Goal: Information Seeking & Learning: Stay updated

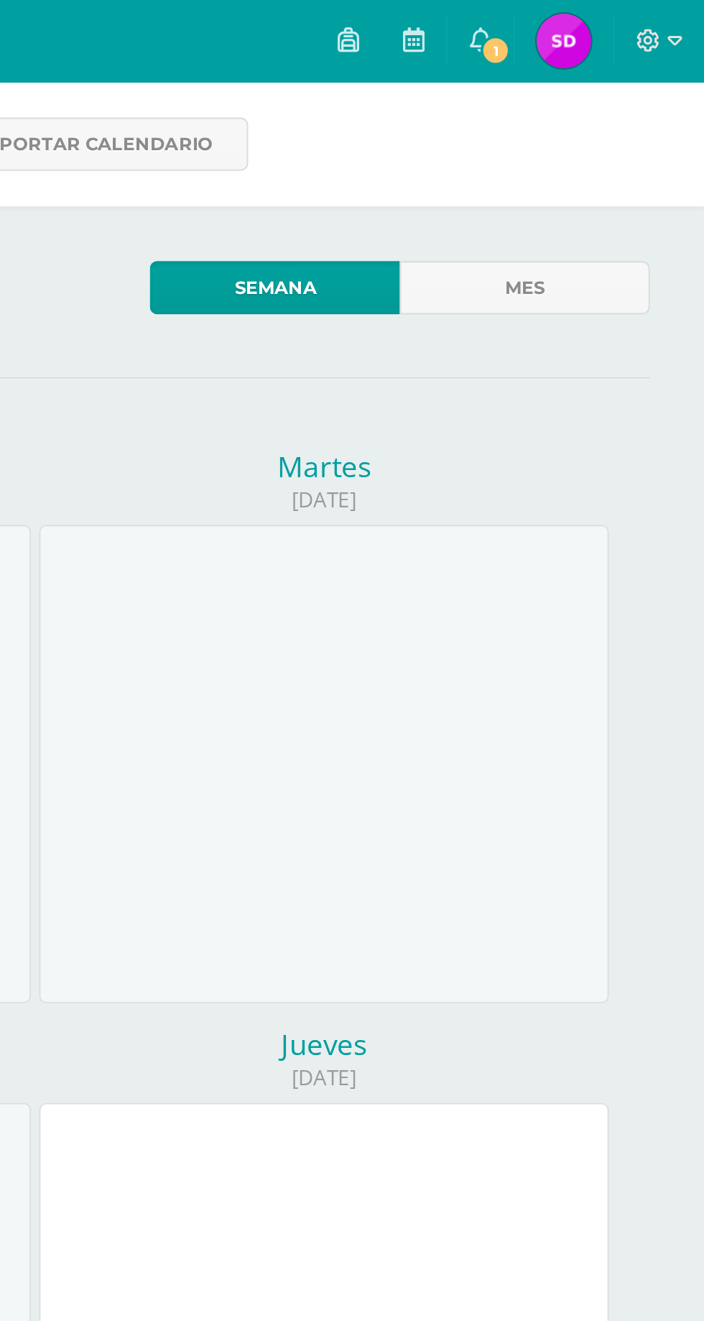
click at [595, 27] on span "1" at bounding box center [594, 27] width 16 height 16
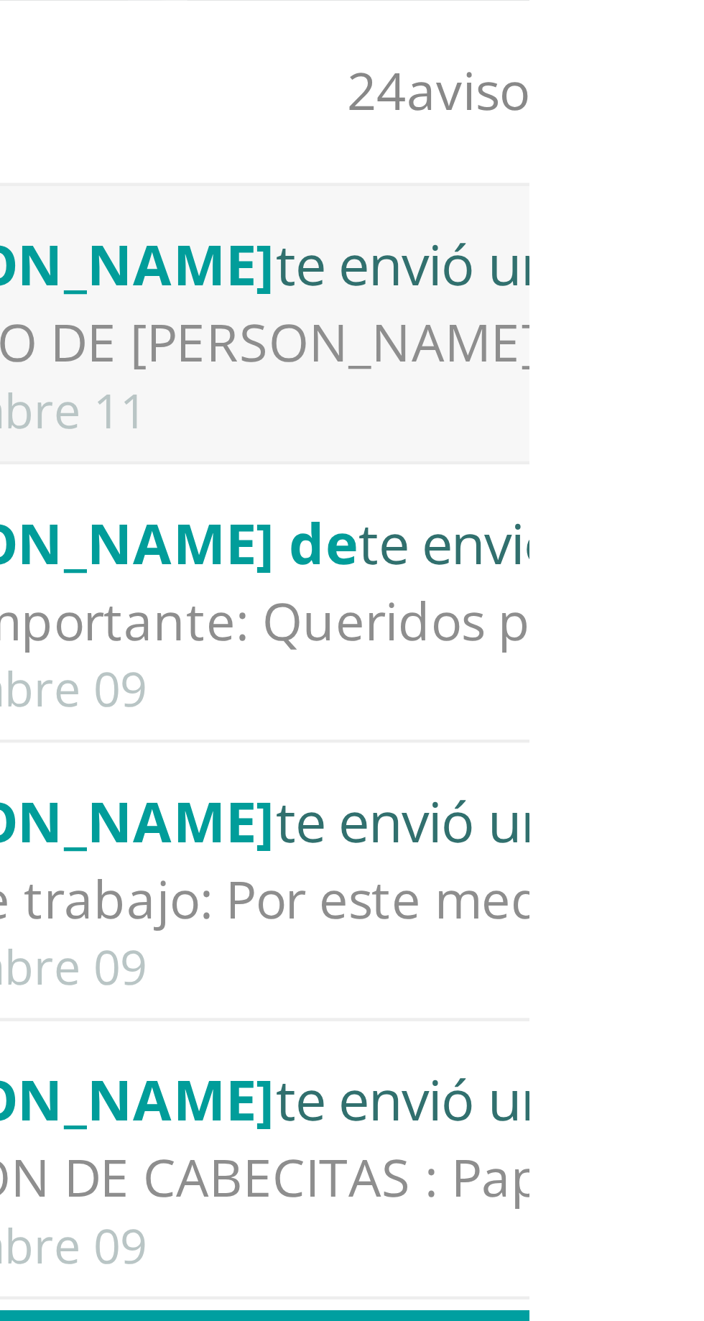
click at [680, 105] on div "[PERSON_NAME] te envió un aviso" at bounding box center [651, 97] width 200 height 19
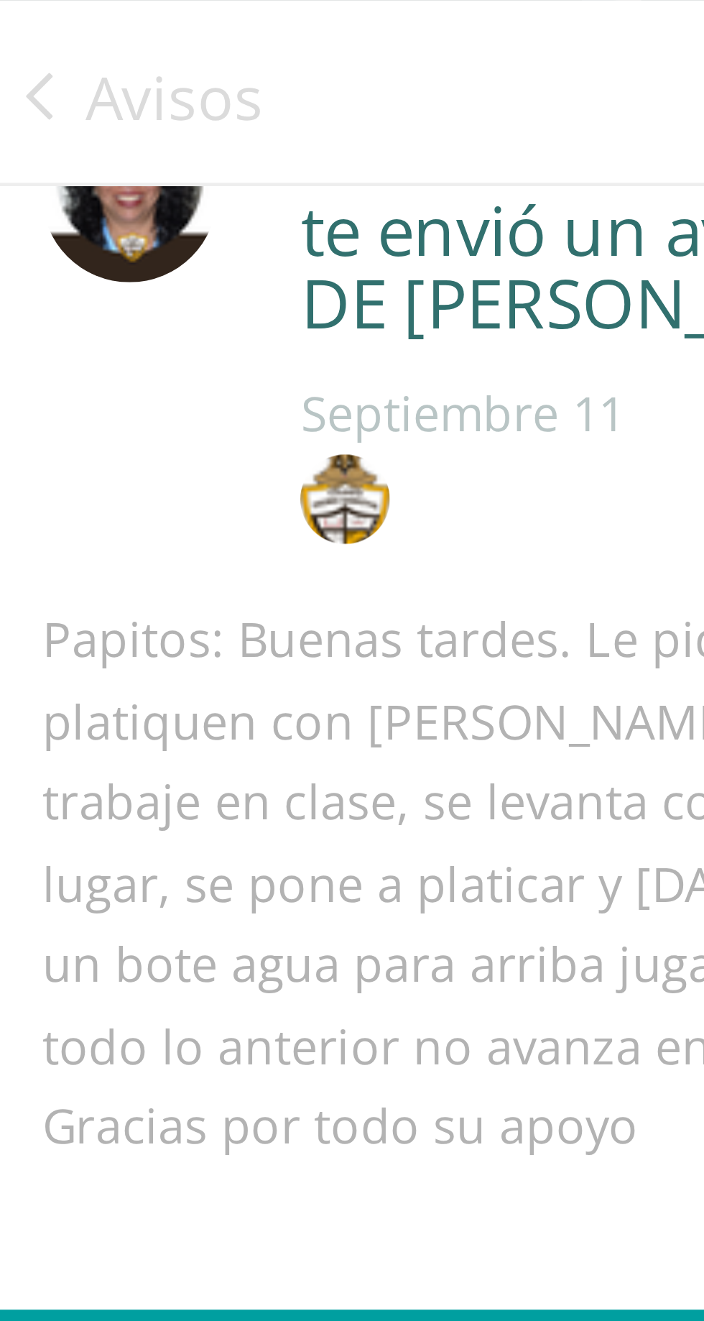
scroll to position [50, 0]
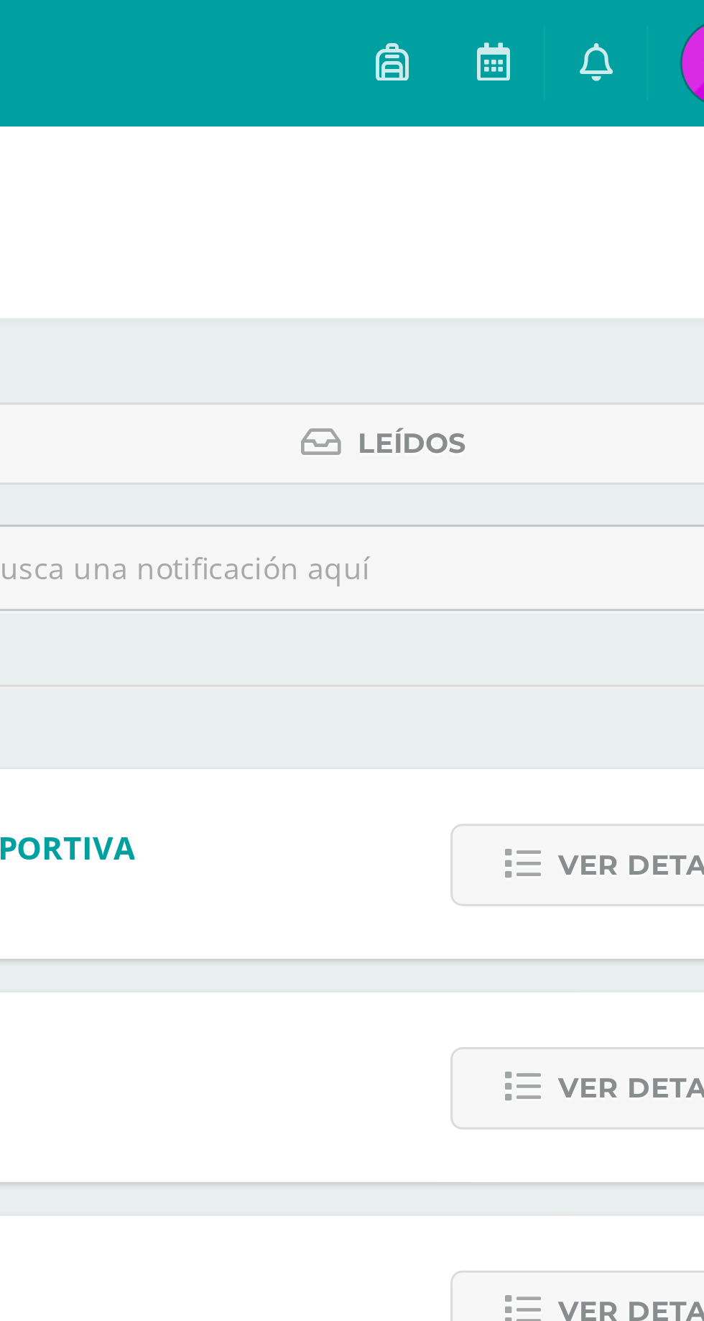
click at [587, 29] on link at bounding box center [586, 21] width 34 height 43
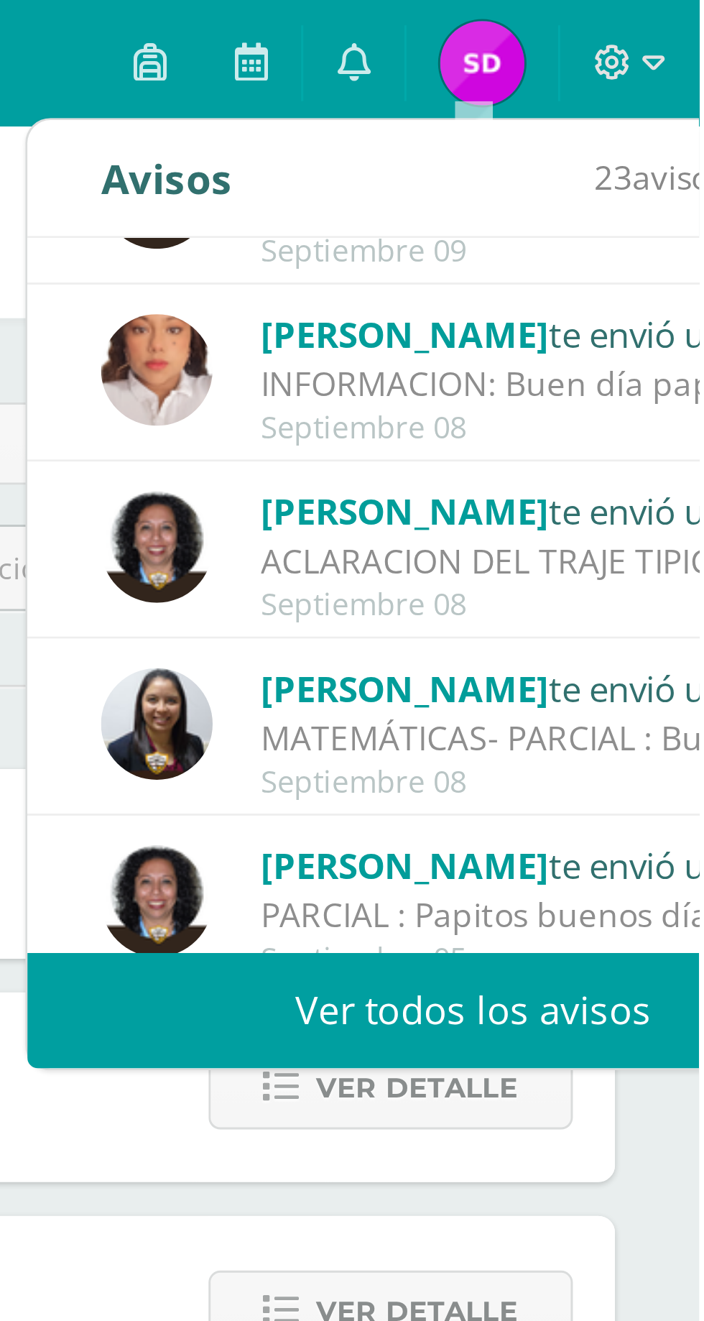
scroll to position [239, 0]
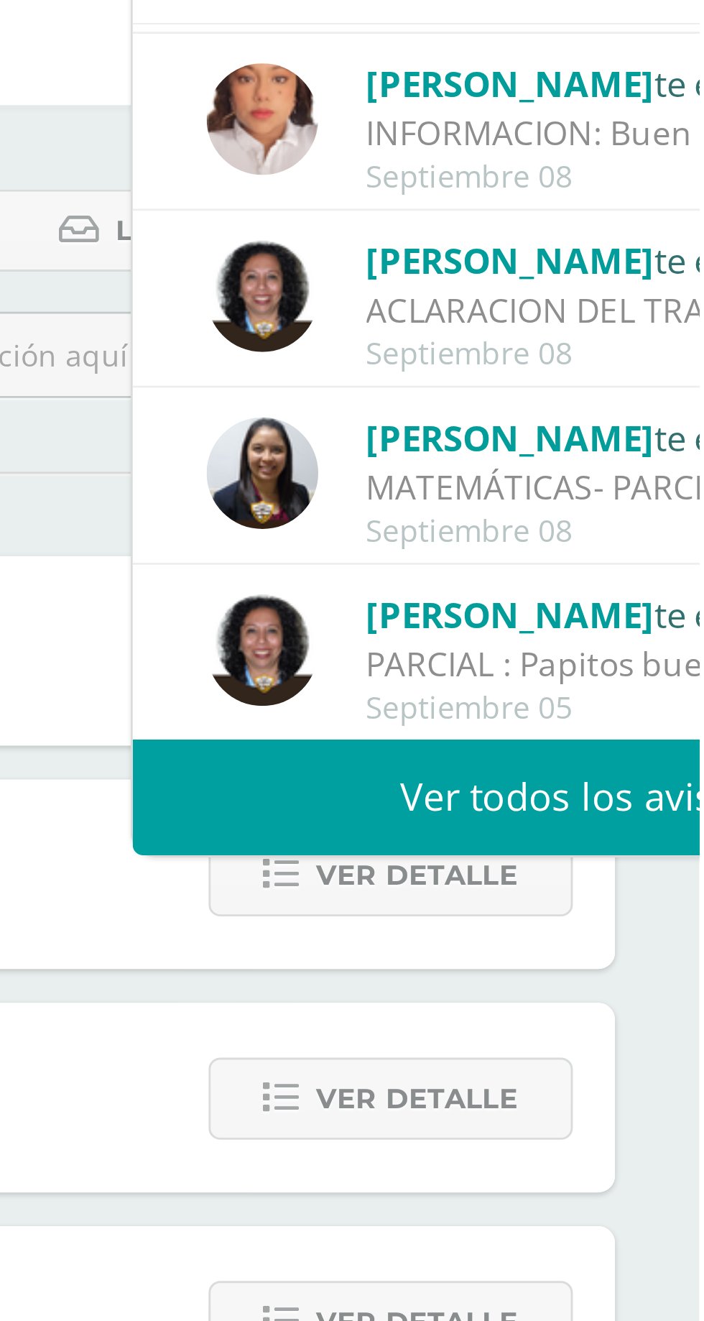
click at [558, 343] on link "Ver todos los avisos" at bounding box center [663, 345] width 304 height 40
